Goal: Check status: Check status

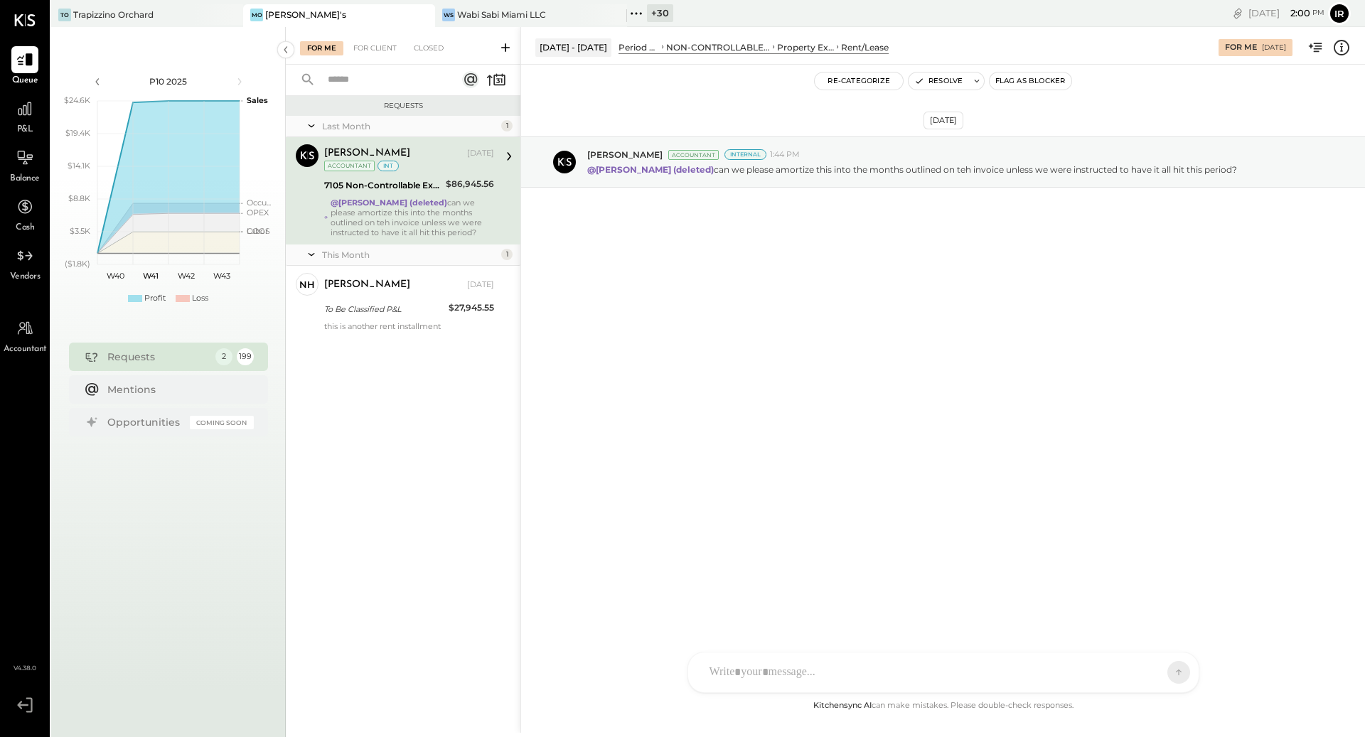
click at [28, 129] on span "P&L" at bounding box center [25, 130] width 16 height 13
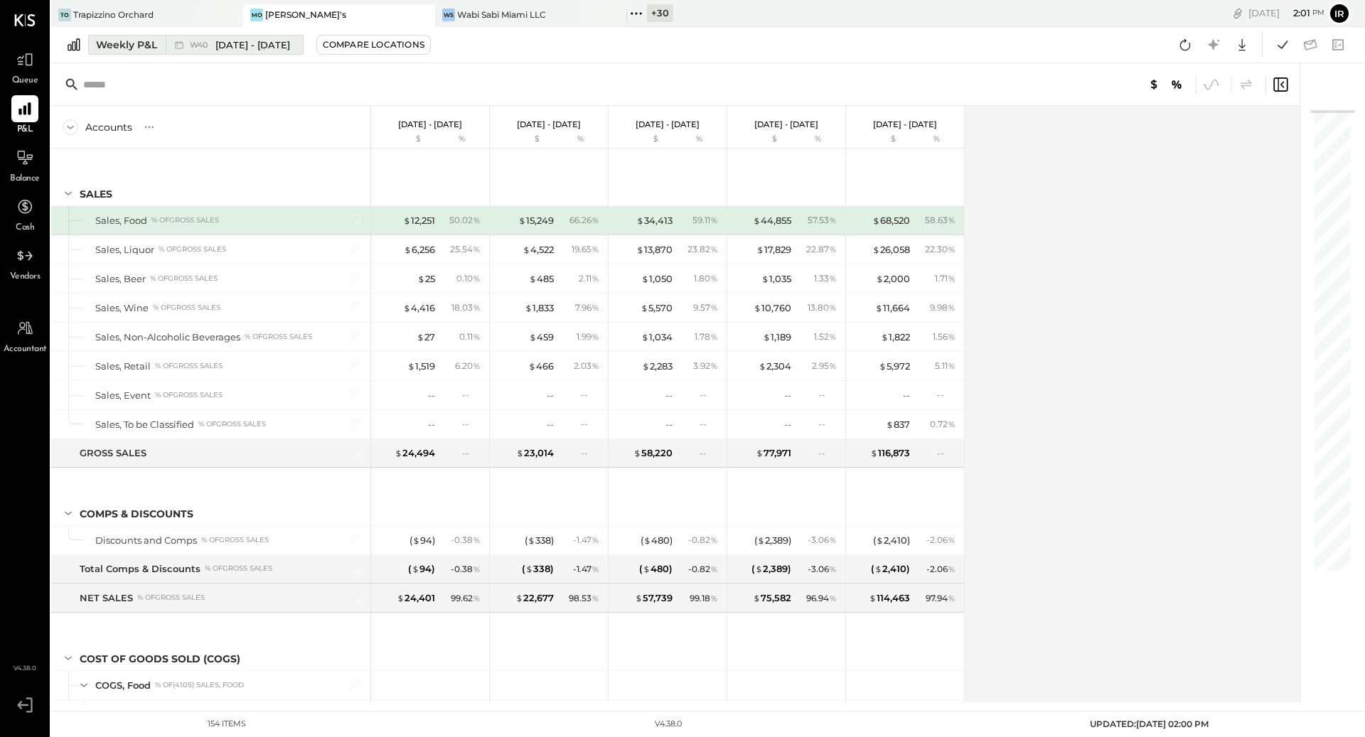
click at [105, 40] on div "Weekly P&L" at bounding box center [126, 45] width 61 height 14
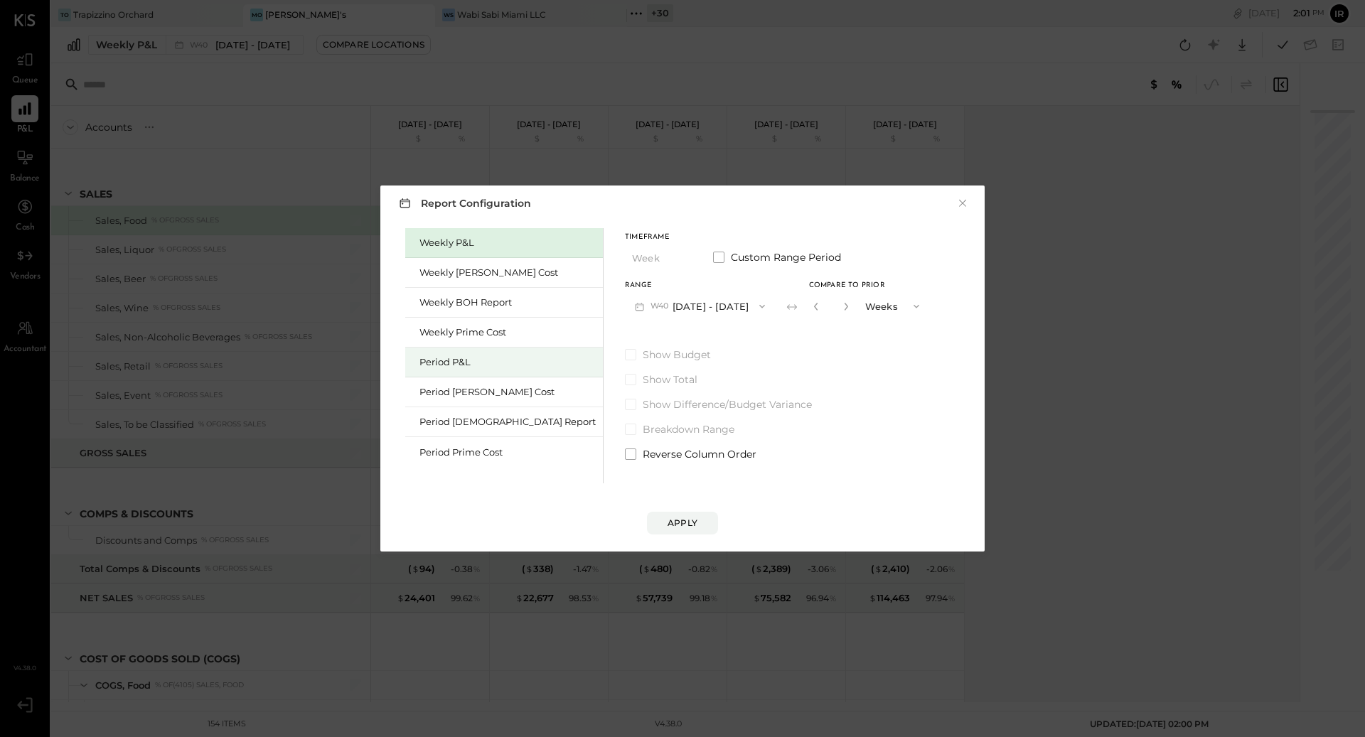
click at [467, 365] on div "Period P&L" at bounding box center [508, 363] width 176 height 14
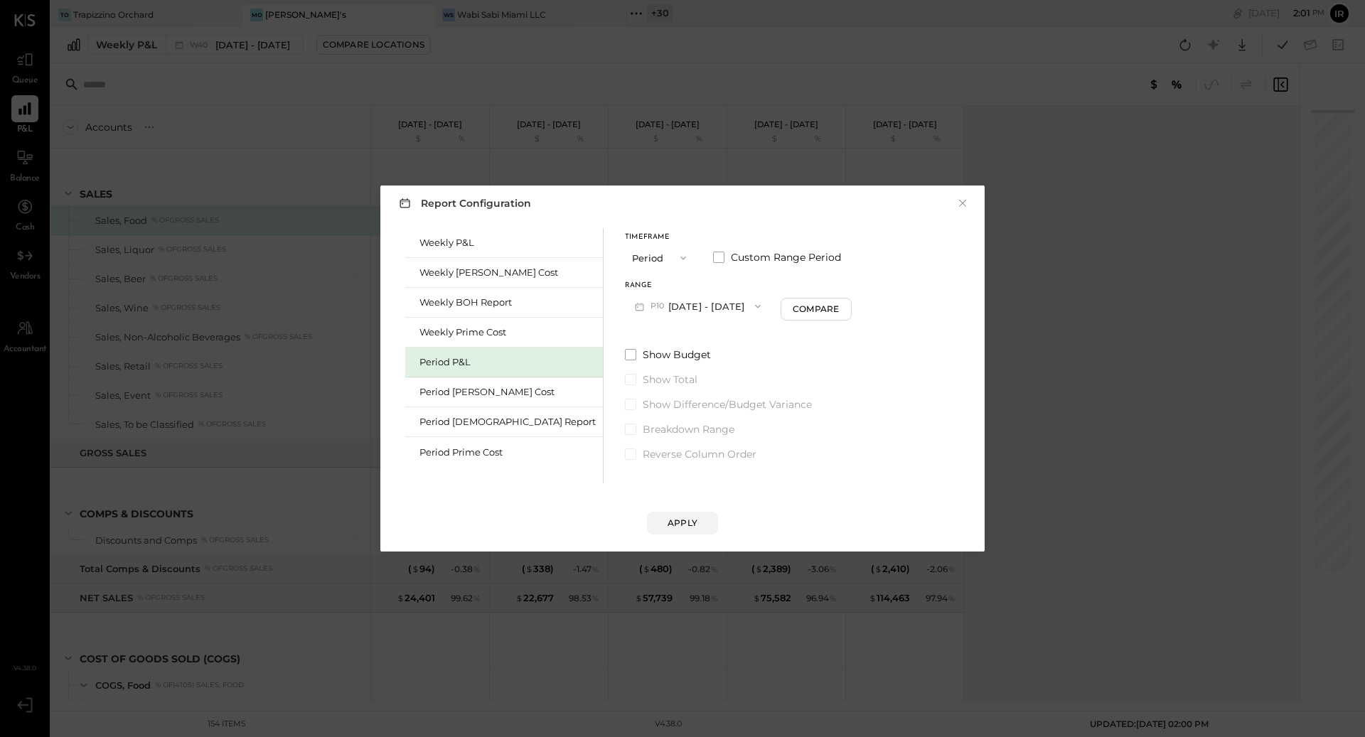
click at [629, 313] on button "P10 [DATE] - [DATE]" at bounding box center [698, 306] width 146 height 26
click at [966, 199] on button "×" at bounding box center [962, 203] width 13 height 14
